Goal: Transaction & Acquisition: Purchase product/service

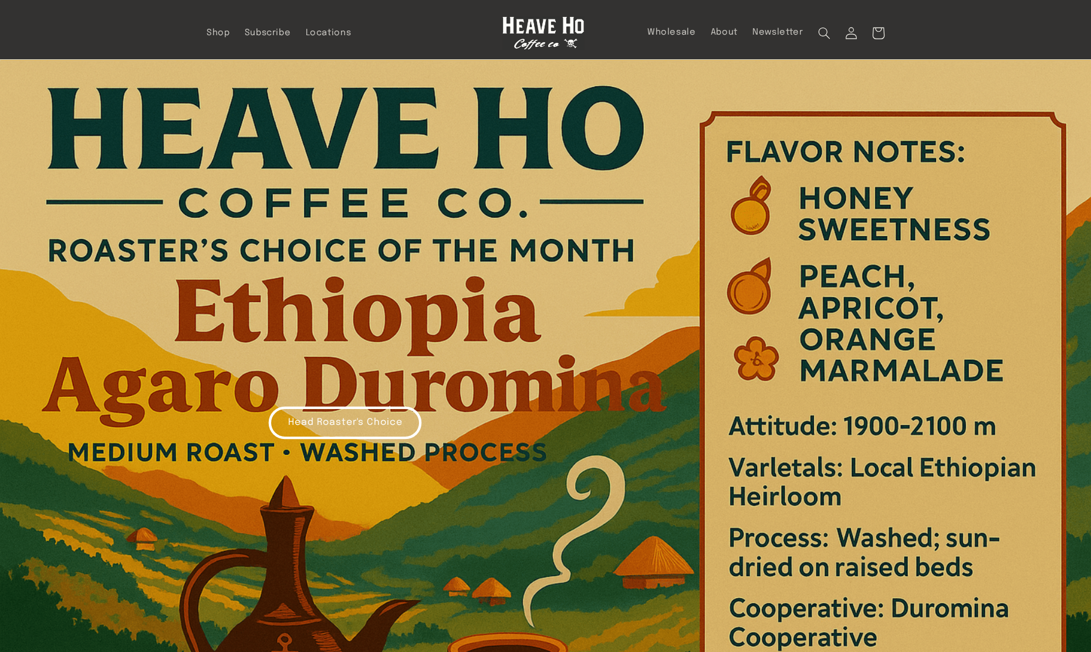
click at [381, 422] on link "Head Roaster's Choice" at bounding box center [344, 422] width 151 height 31
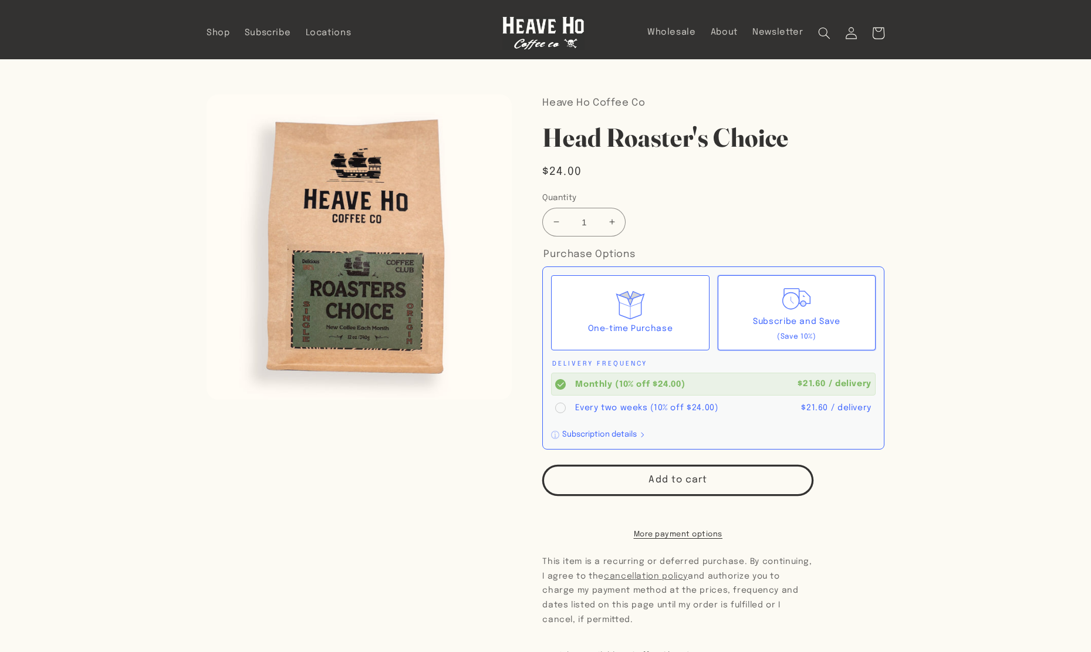
click at [728, 330] on div "Subscribe and Save (Save 10%)" at bounding box center [797, 312] width 158 height 75
click at [0, 0] on input "Subscribe and Save (Save 10%)" at bounding box center [0, 0] width 0 height 0
click at [664, 330] on div "One-time Purchase" at bounding box center [630, 329] width 85 height 15
click at [0, 0] on input "One-time Purchase" at bounding box center [0, 0] width 0 height 0
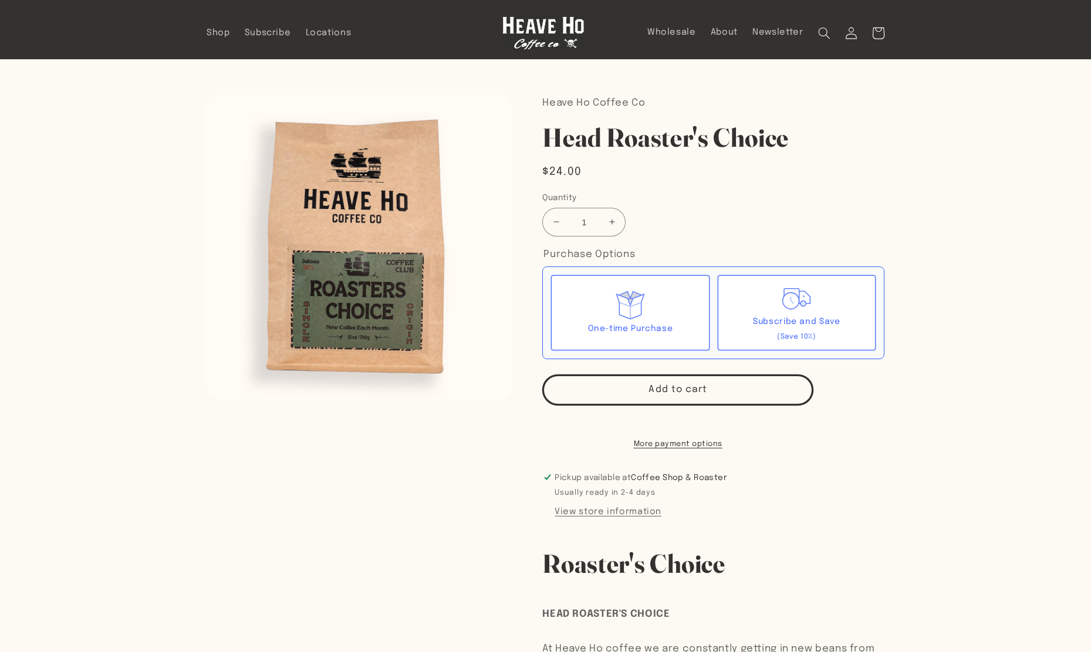
click at [741, 332] on div "Subscribe and Save (Save 10%)" at bounding box center [797, 312] width 158 height 75
click at [0, 0] on input "Subscribe and Save (Save 10%)" at bounding box center [0, 0] width 0 height 0
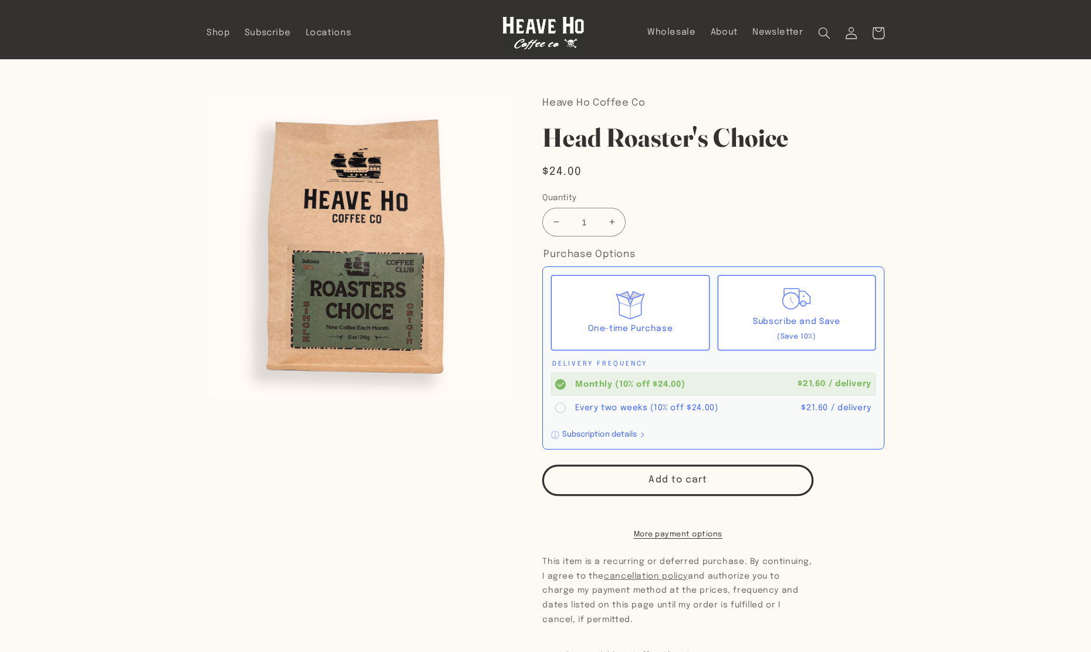
click at [675, 332] on div "One-time Purchase" at bounding box center [630, 312] width 158 height 75
click at [0, 0] on input "One-time Purchase" at bounding box center [0, 0] width 0 height 0
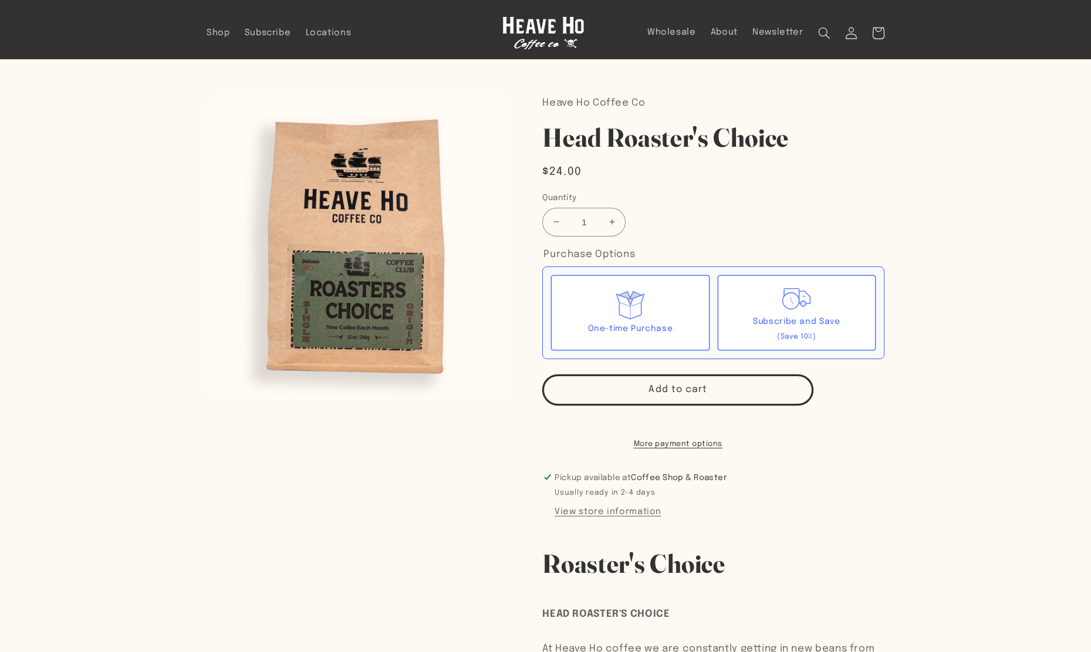
click at [740, 331] on div "Subscribe and Save (Save 10%)" at bounding box center [797, 312] width 158 height 75
click at [0, 0] on input "Subscribe and Save (Save 10%)" at bounding box center [0, 0] width 0 height 0
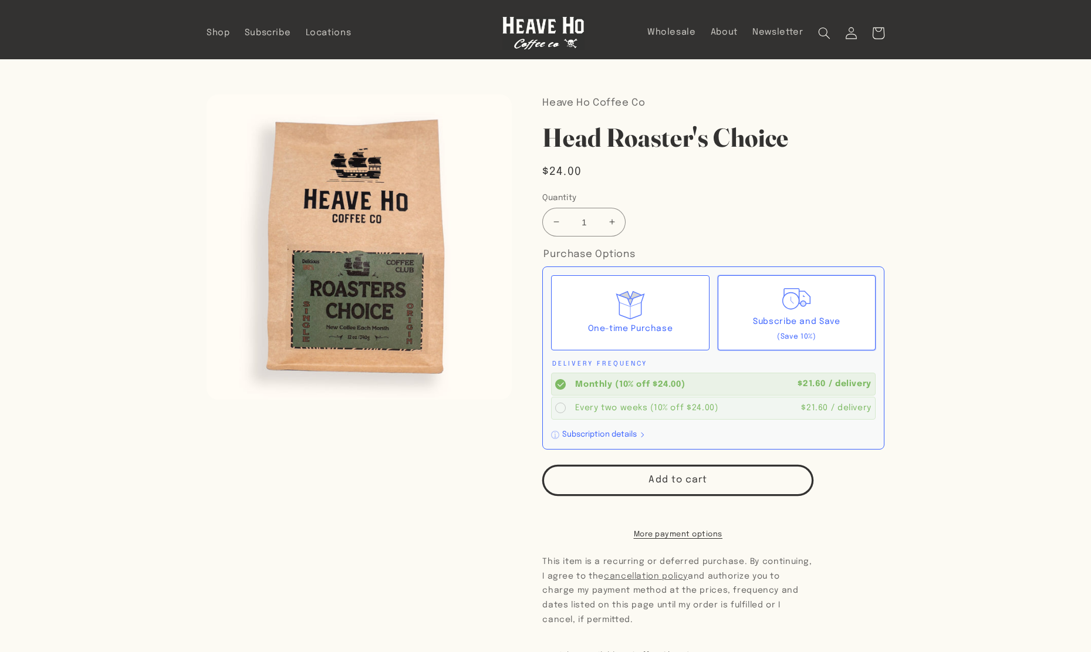
click at [560, 404] on circle at bounding box center [560, 407] width 11 height 11
click at [0, 0] on input "Every two weeks (10% off $24.00) $21.60 / delivery" at bounding box center [0, 0] width 0 height 0
click at [559, 386] on circle at bounding box center [560, 384] width 11 height 11
click at [0, 0] on input "Monthly (10% off $24.00) $21.60 / delivery" at bounding box center [0, 0] width 0 height 0
click at [641, 437] on icon "button" at bounding box center [643, 435] width 6 height 6
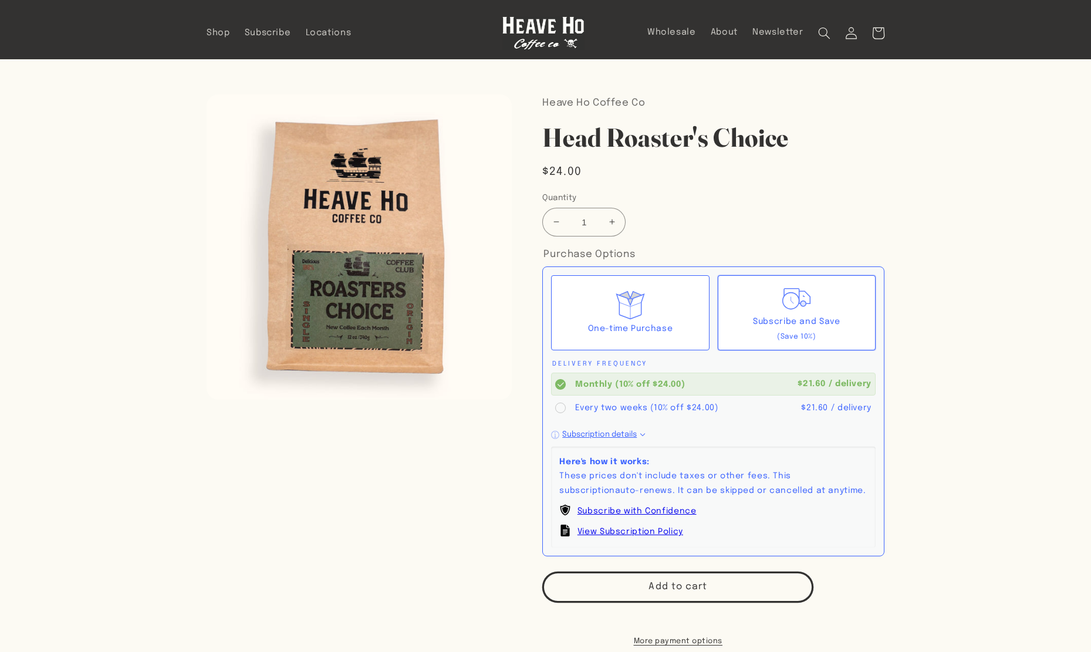
click at [642, 435] on icon "button" at bounding box center [642, 434] width 5 height 3
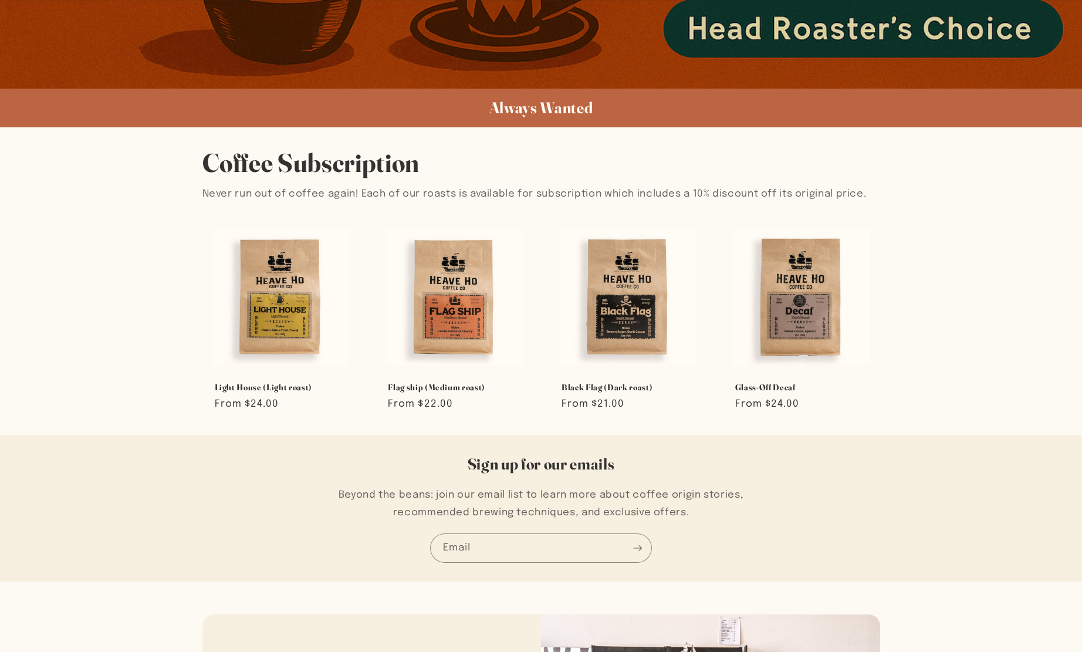
scroll to position [694, 0]
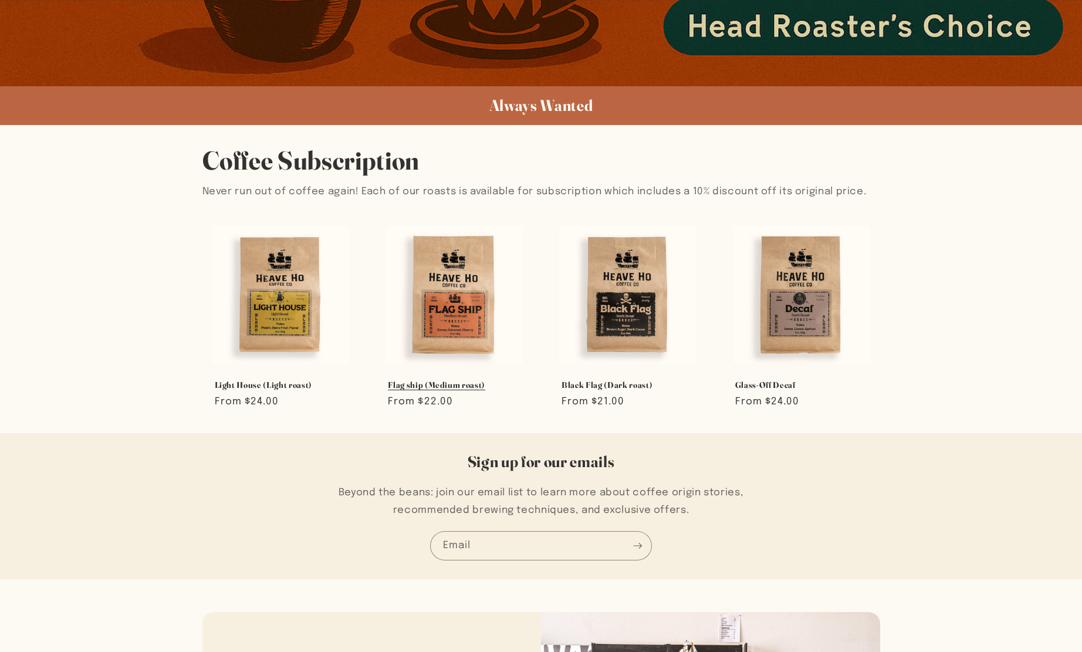
click at [462, 380] on link "Flag ship (Medium roast)" at bounding box center [454, 385] width 133 height 11
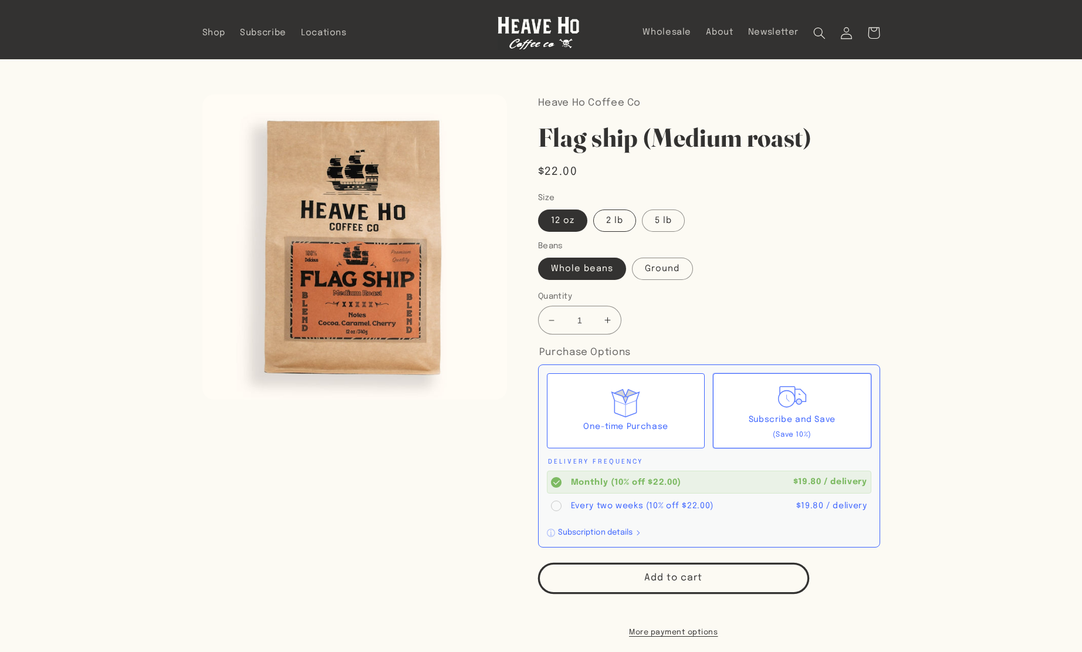
click at [627, 221] on label "2 lb" at bounding box center [614, 220] width 43 height 22
click at [594, 208] on input "2 lb" at bounding box center [593, 207] width 1 height 1
radio input "true"
click at [670, 222] on label "5 lb" at bounding box center [663, 220] width 43 height 22
click at [642, 208] on input "5 lb" at bounding box center [642, 207] width 1 height 1
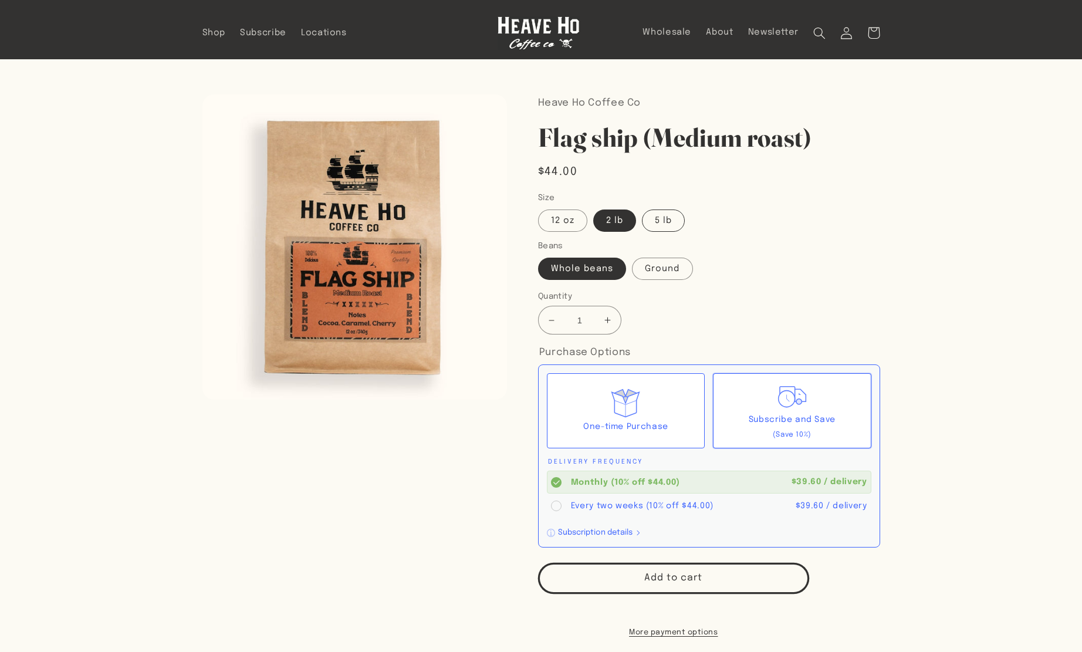
radio input "true"
click at [593, 221] on label "2 lb" at bounding box center [614, 220] width 43 height 22
click at [593, 208] on input "2 lb" at bounding box center [593, 207] width 1 height 1
radio input "true"
click at [583, 224] on label "12 oz" at bounding box center [562, 220] width 49 height 22
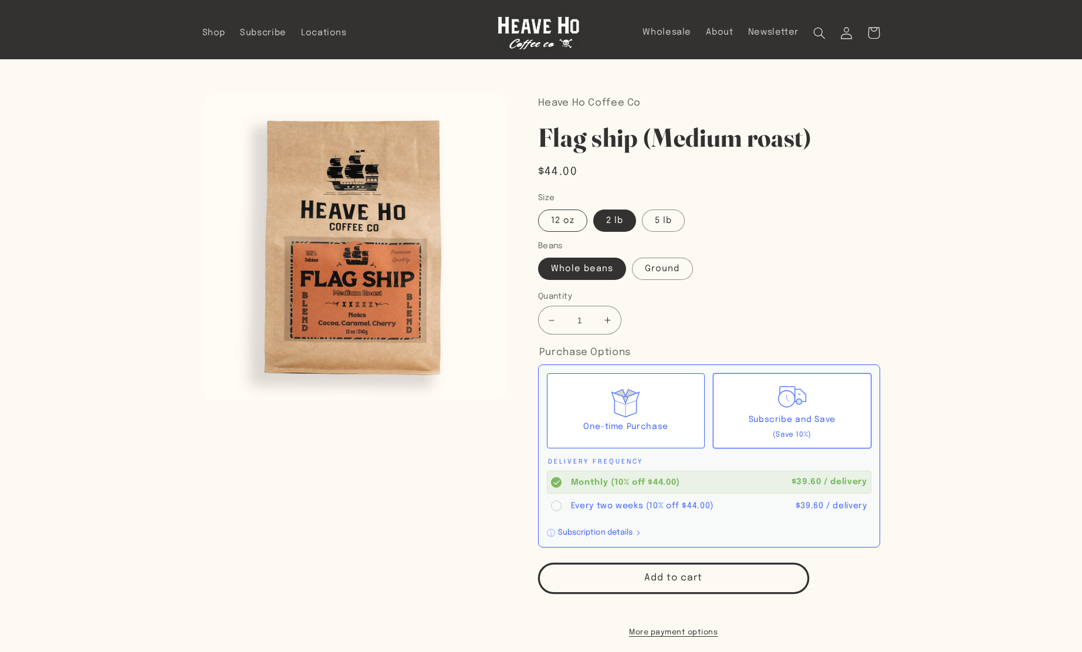
click at [542, 208] on input "12 oz" at bounding box center [541, 207] width 1 height 1
radio input "true"
click at [668, 223] on label "5 lb" at bounding box center [663, 220] width 43 height 22
click at [642, 208] on input "5 lb" at bounding box center [642, 207] width 1 height 1
radio input "true"
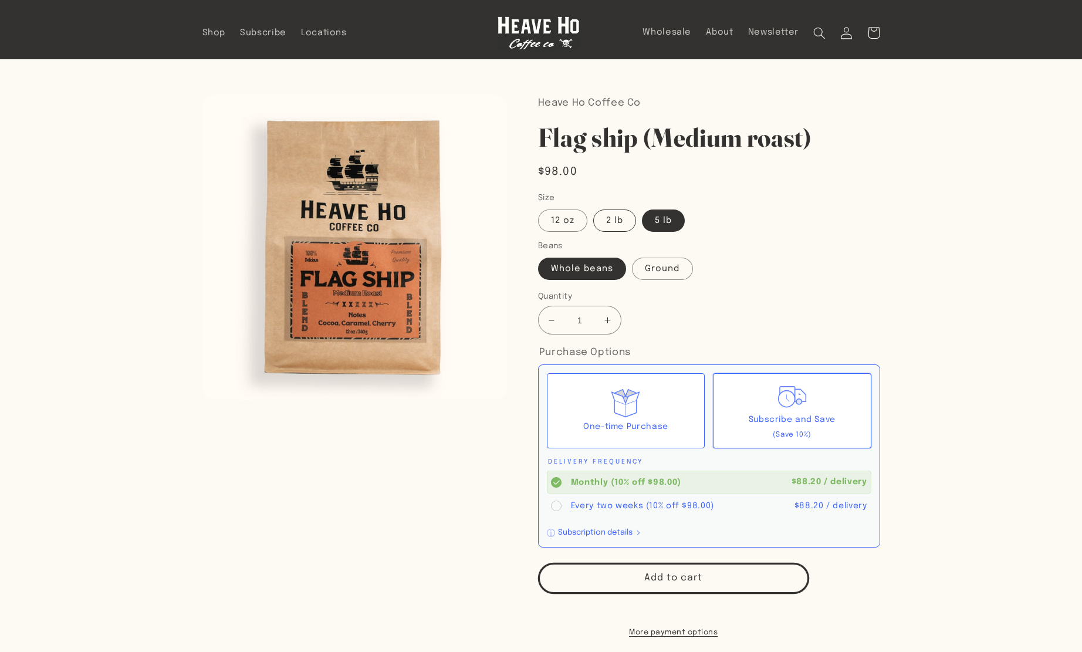
click at [618, 215] on label "2 lb" at bounding box center [614, 220] width 43 height 22
click at [594, 208] on input "2 lb" at bounding box center [593, 207] width 1 height 1
radio input "true"
click at [572, 215] on label "12 oz" at bounding box center [562, 220] width 49 height 22
click at [542, 208] on input "12 oz" at bounding box center [541, 207] width 1 height 1
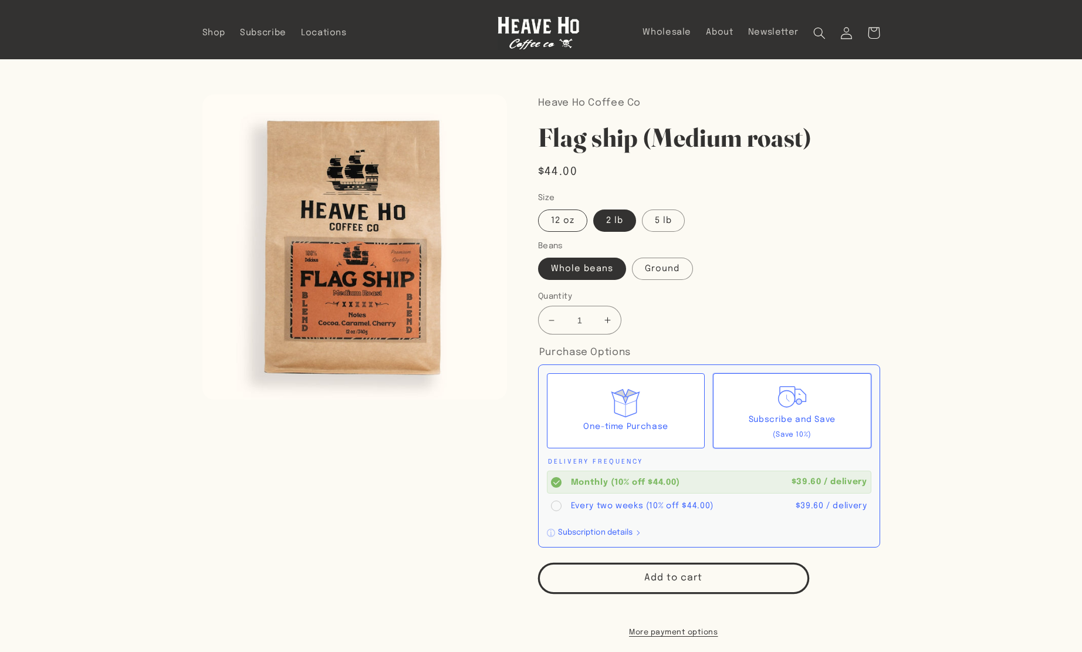
radio input "true"
click at [520, 32] on img at bounding box center [539, 32] width 82 height 33
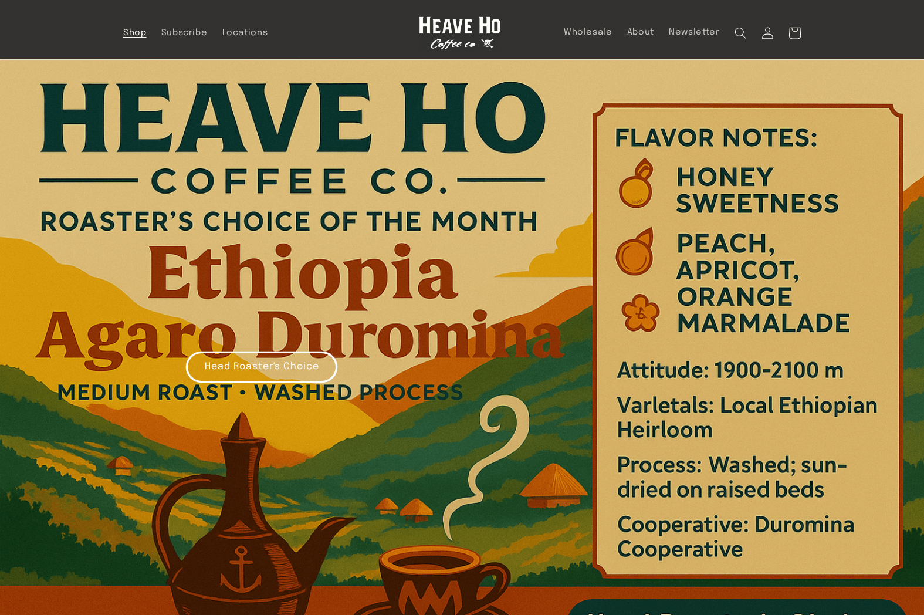
click at [137, 29] on span "Shop" at bounding box center [134, 33] width 23 height 11
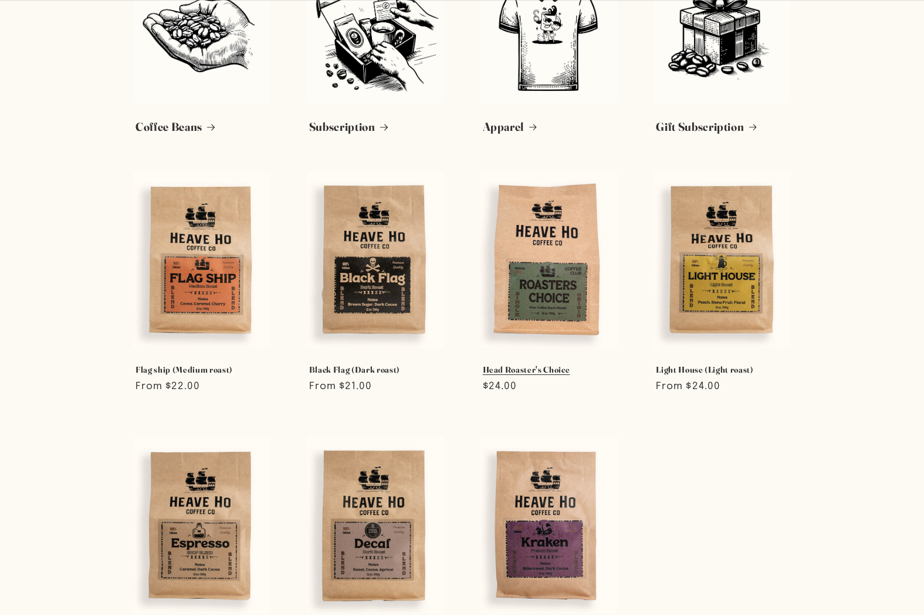
scroll to position [128, 0]
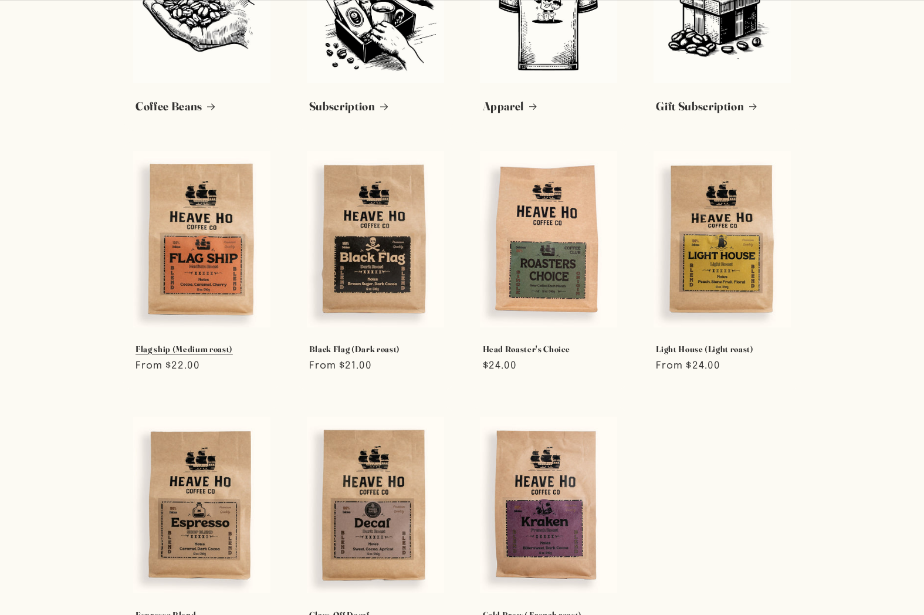
click at [189, 344] on link "Flag ship (Medium roast)" at bounding box center [202, 349] width 133 height 11
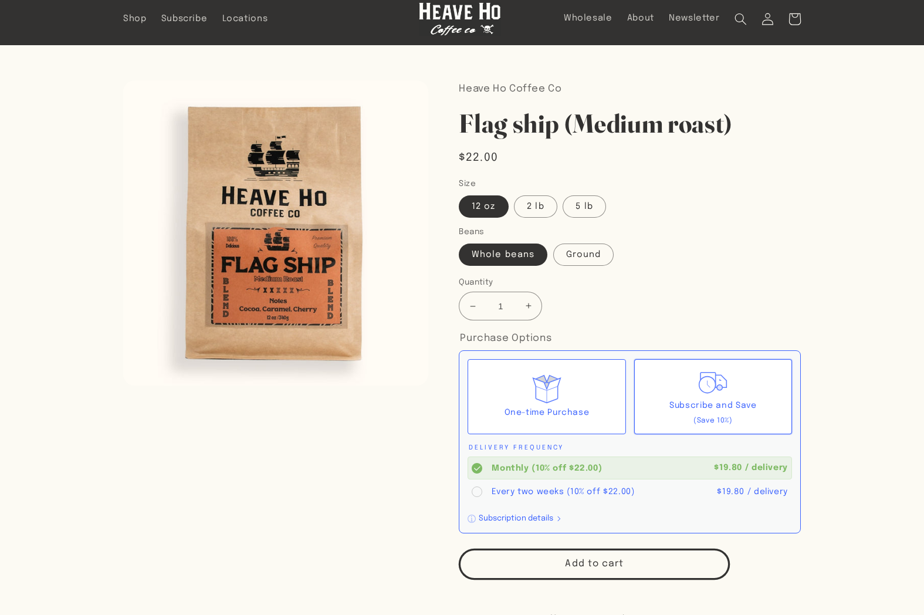
scroll to position [15, 0]
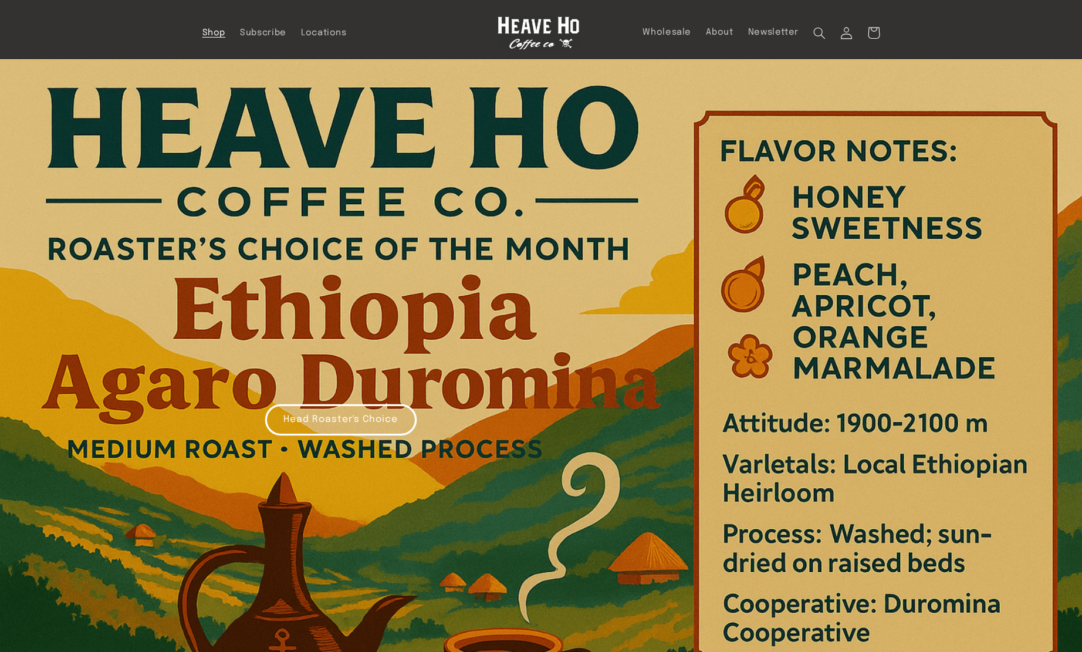
click at [206, 36] on span "Shop" at bounding box center [213, 33] width 23 height 11
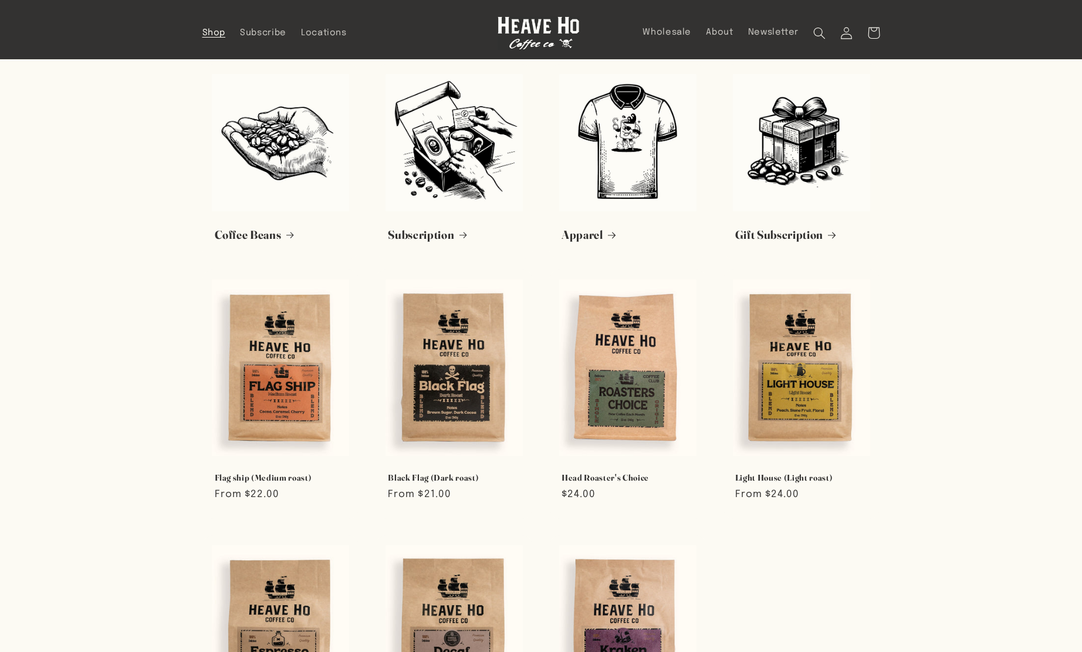
click at [560, 33] on img at bounding box center [539, 32] width 82 height 33
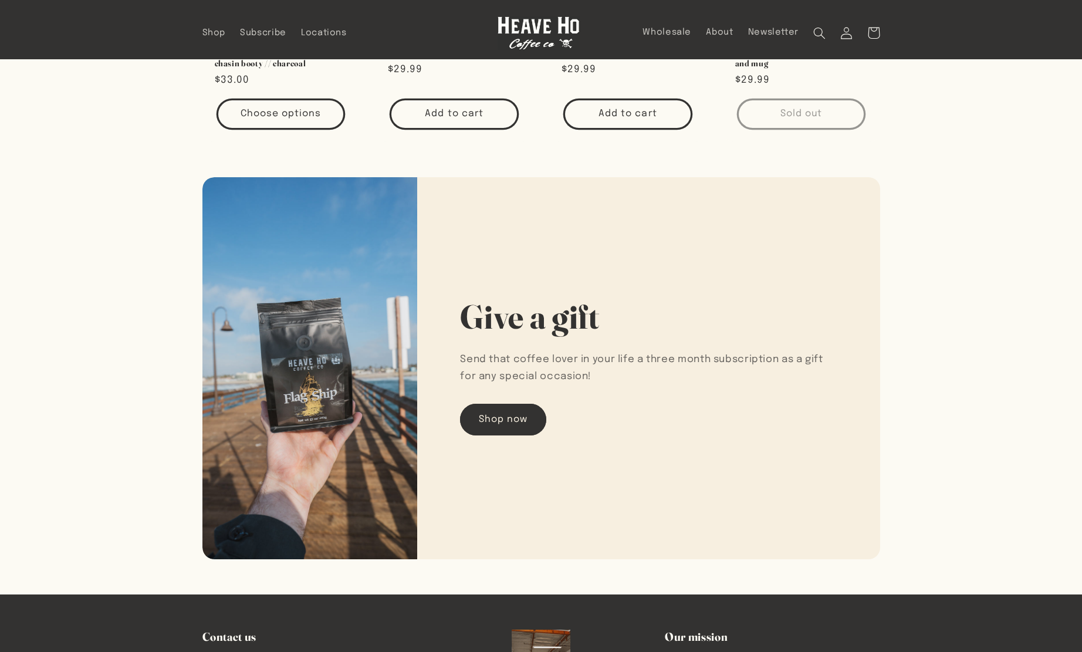
scroll to position [1573, 0]
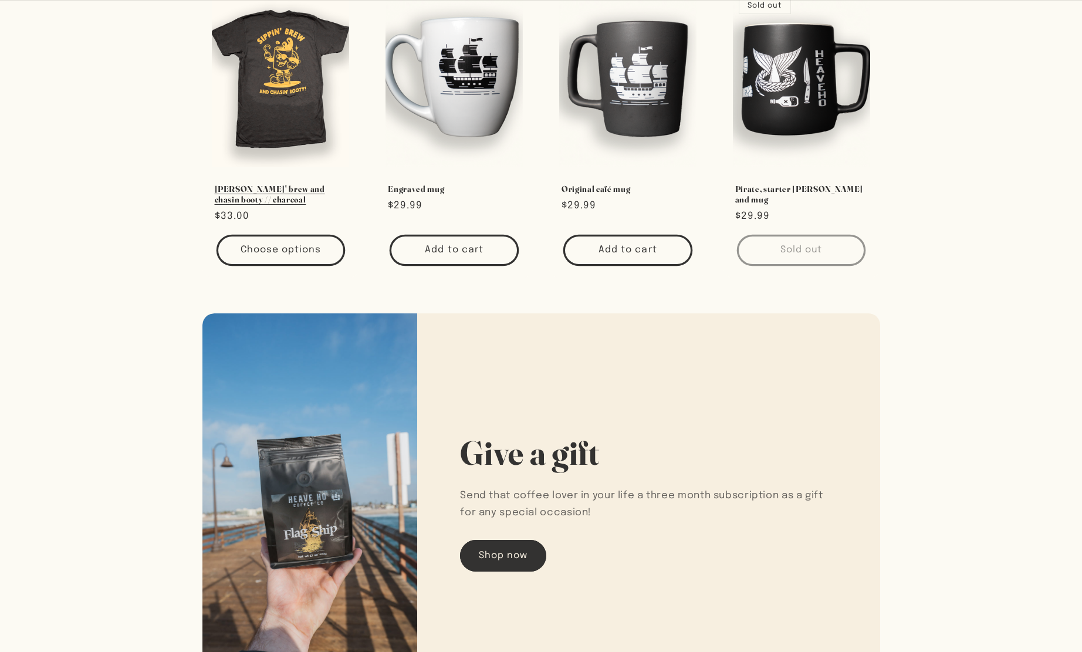
click at [286, 197] on link "Sippin' brew and chasin booty // charcoal" at bounding box center [281, 195] width 133 height 22
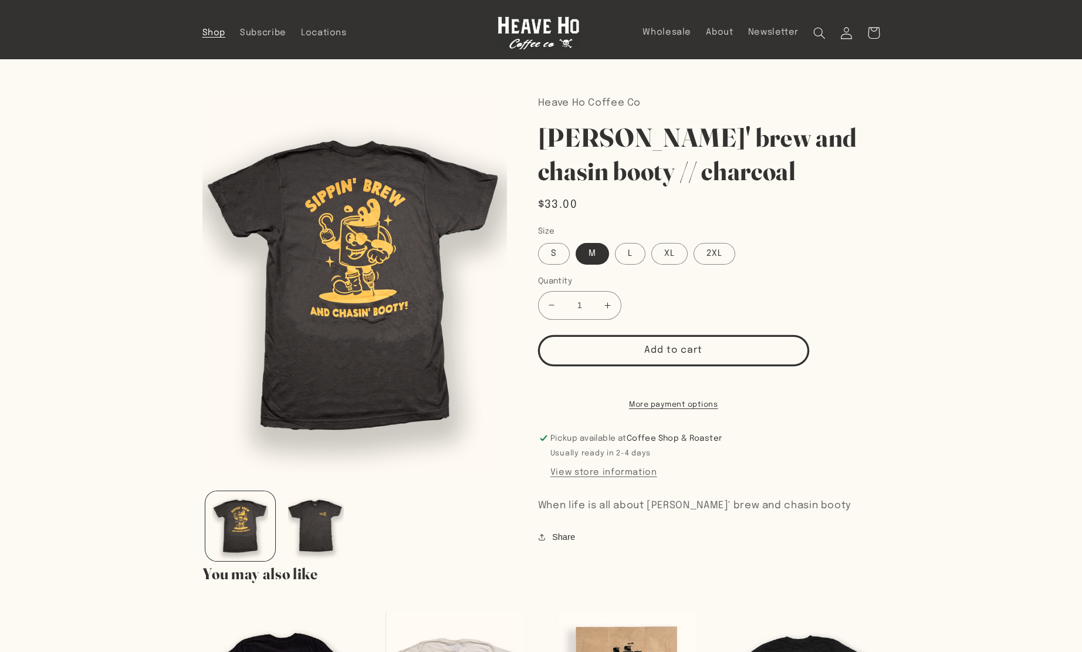
click at [212, 30] on span "Shop" at bounding box center [213, 33] width 23 height 11
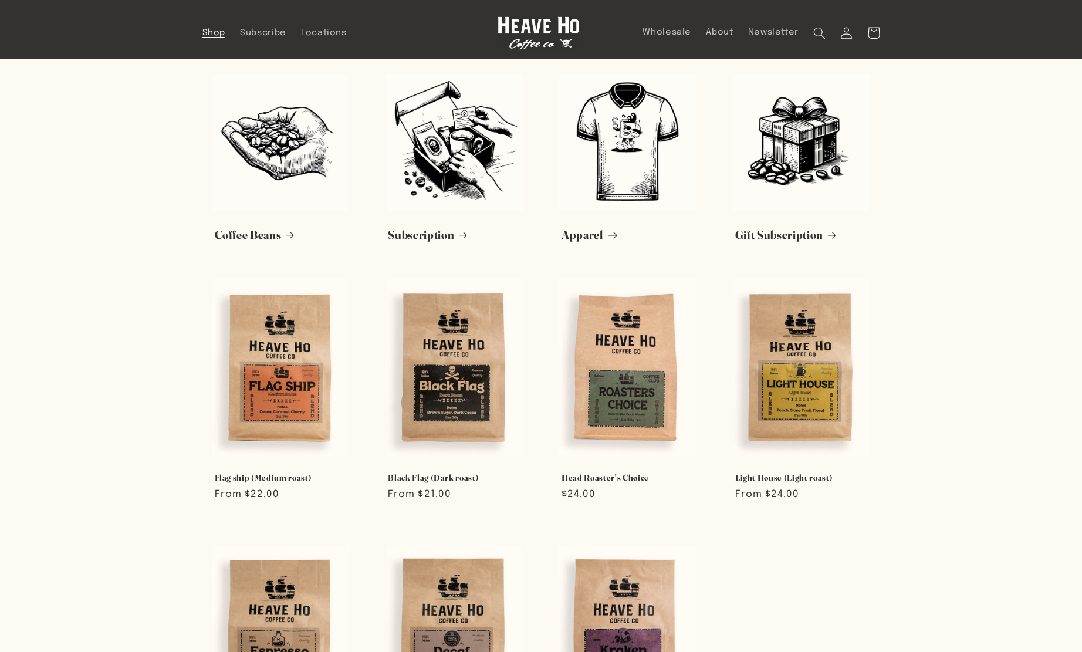
click at [649, 228] on link "Apparel" at bounding box center [627, 235] width 133 height 15
